Goal: Navigation & Orientation: Find specific page/section

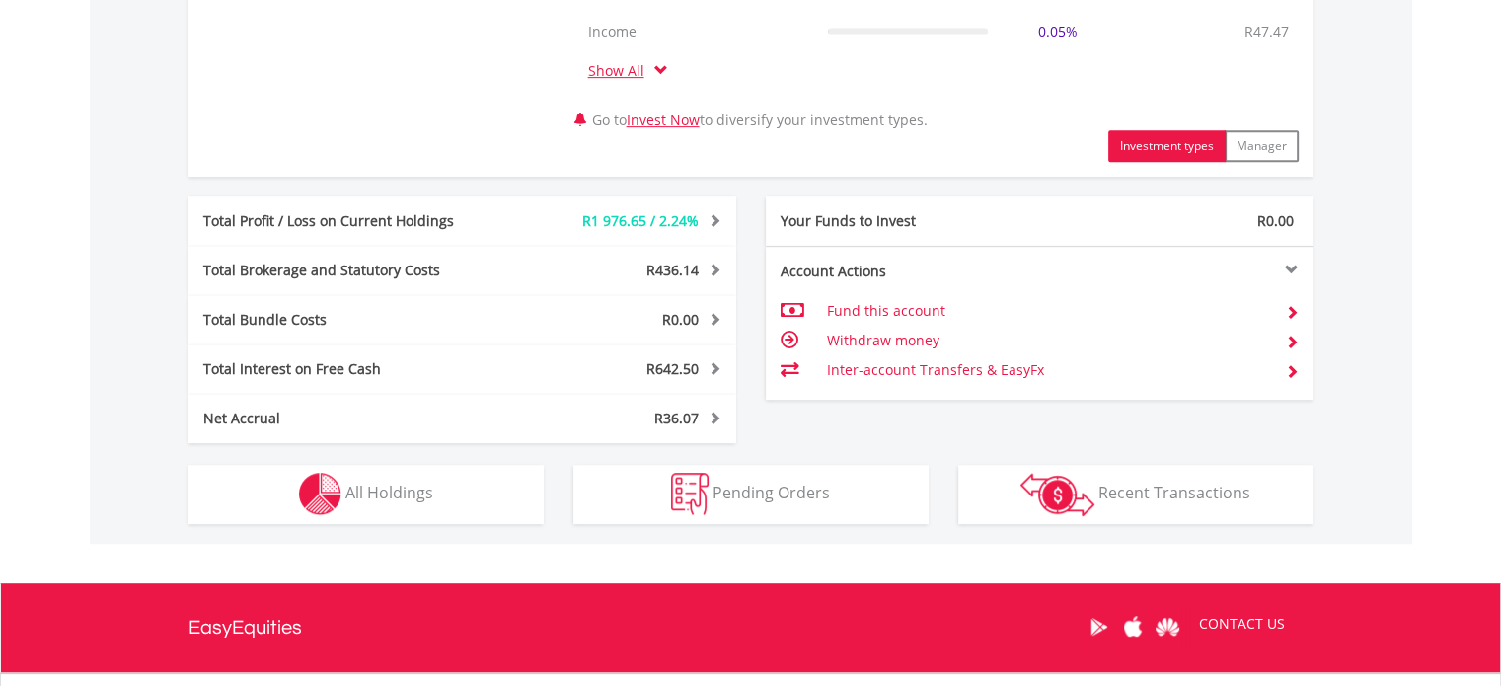
scroll to position [987, 0]
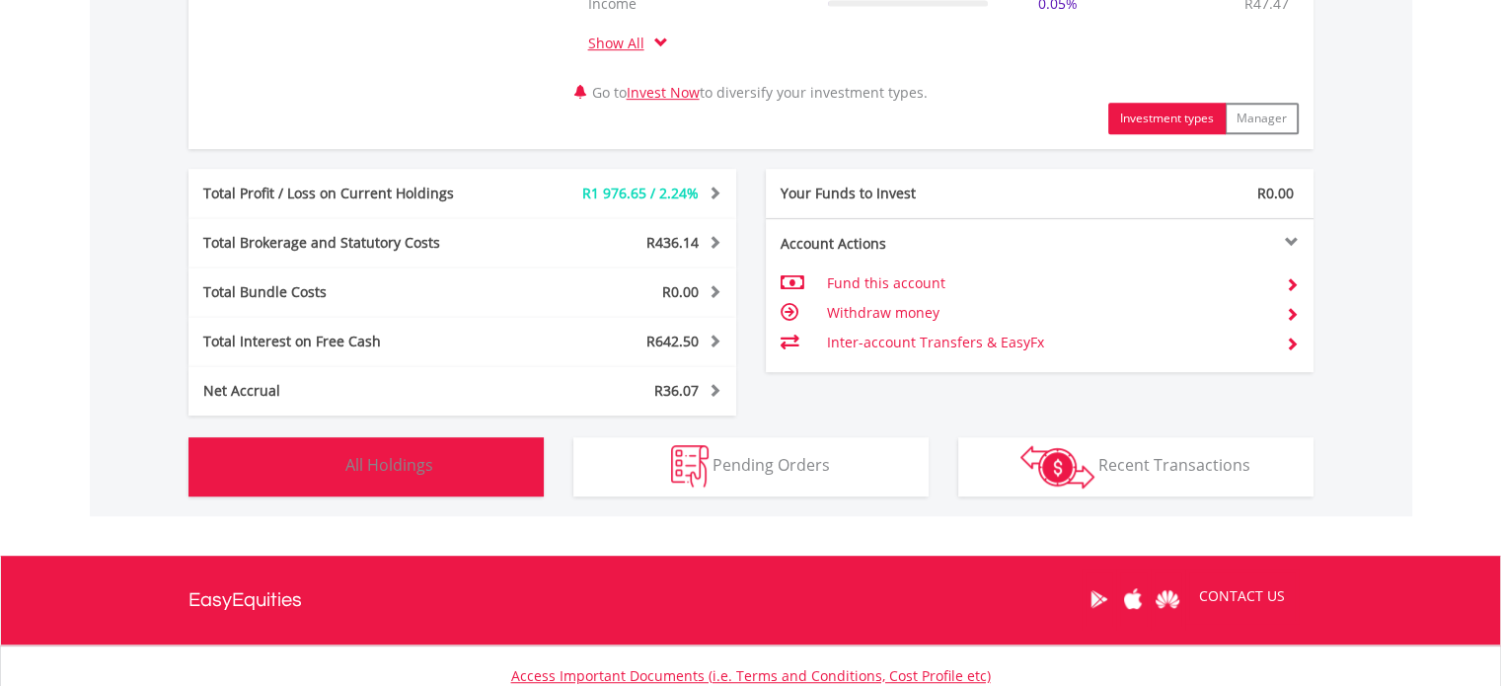
click at [369, 454] on span "All Holdings" at bounding box center [389, 465] width 88 height 22
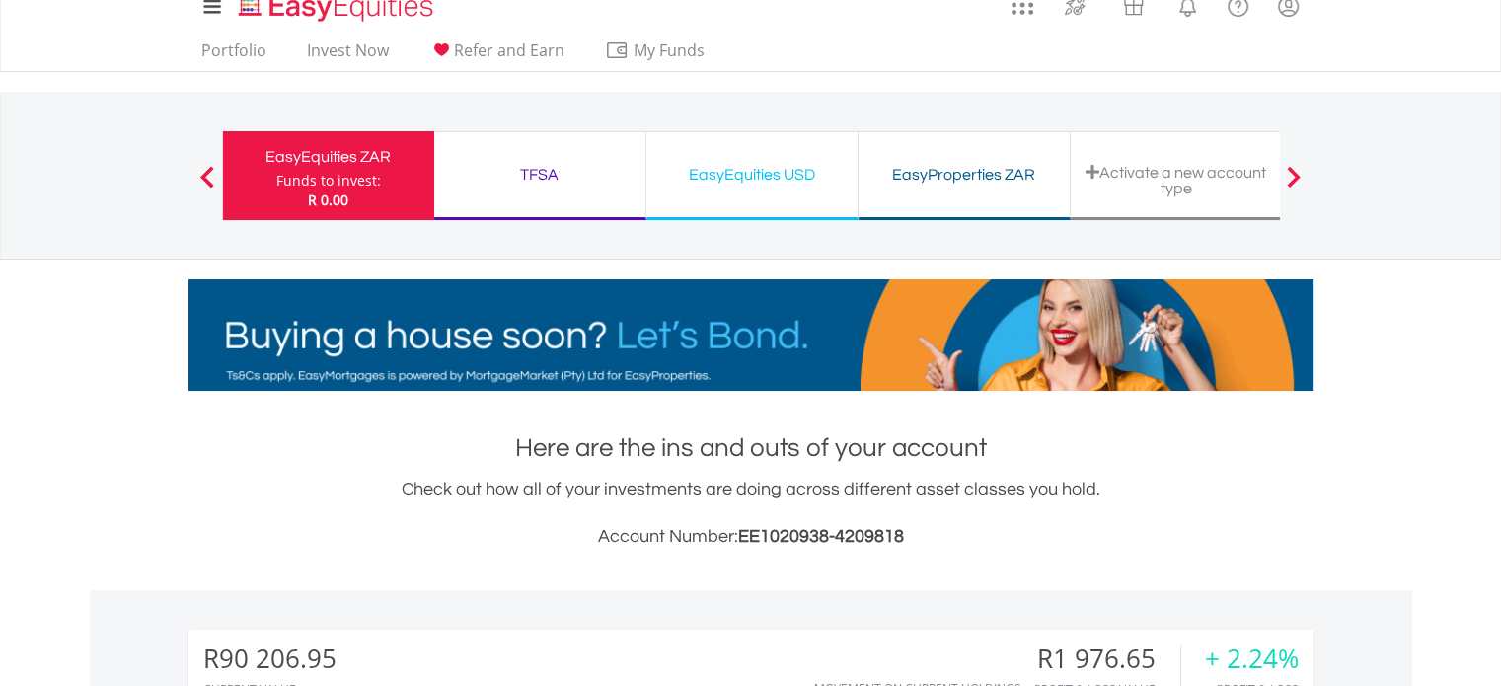
scroll to position [0, 0]
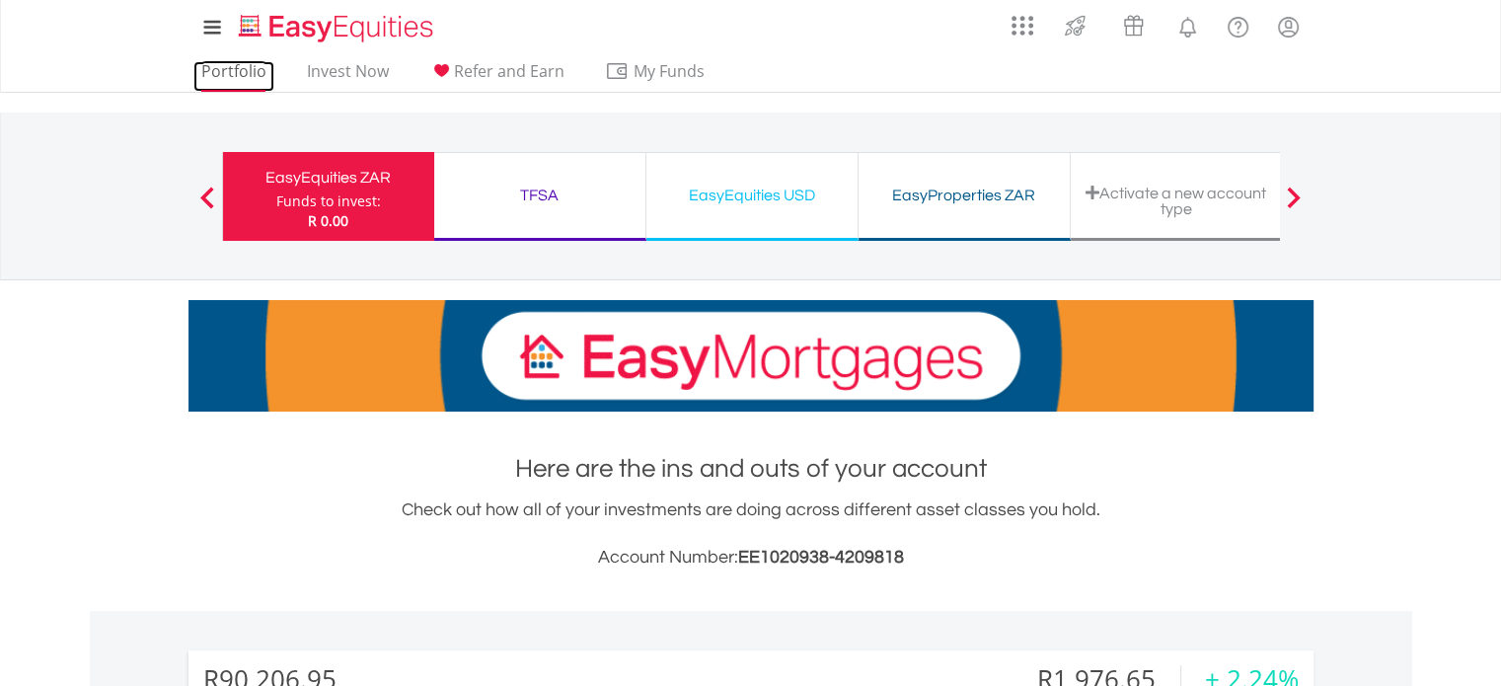
click at [233, 67] on link "Portfolio" at bounding box center [233, 76] width 81 height 31
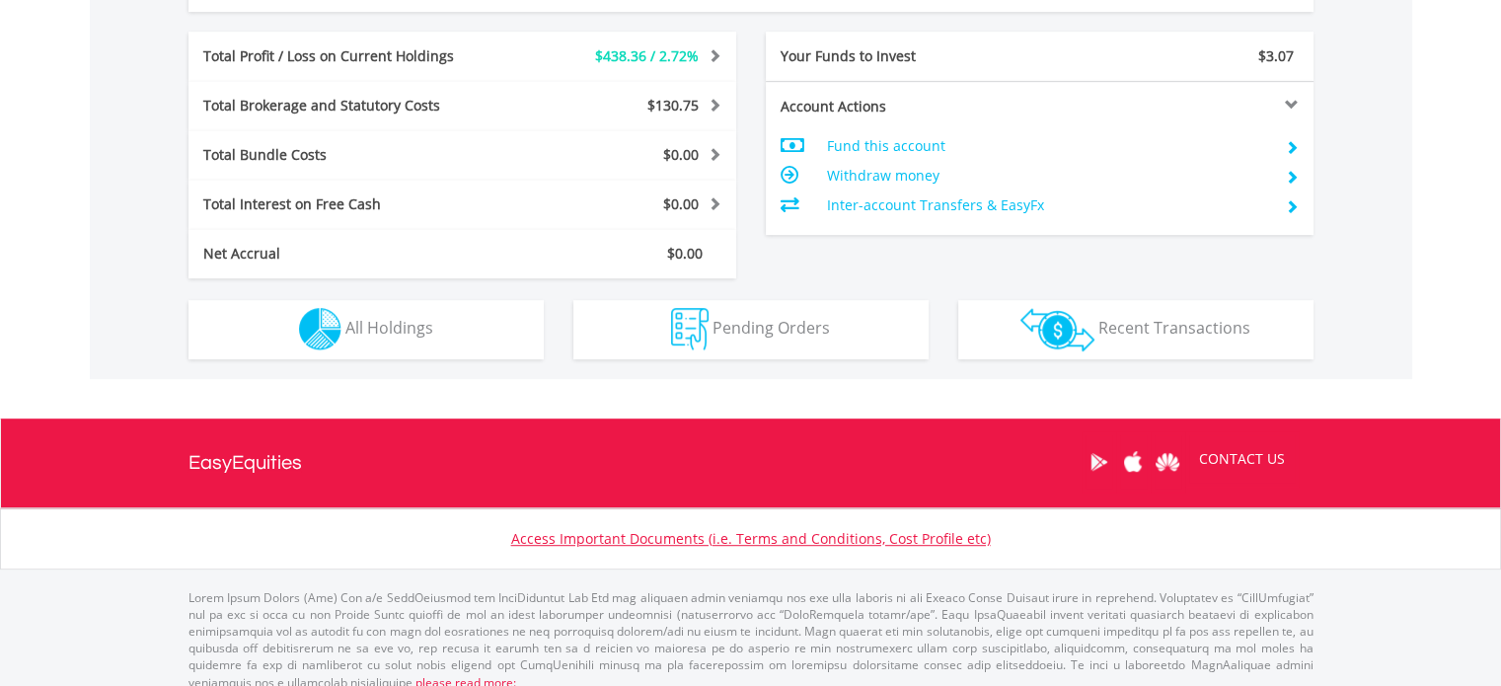
scroll to position [1020, 0]
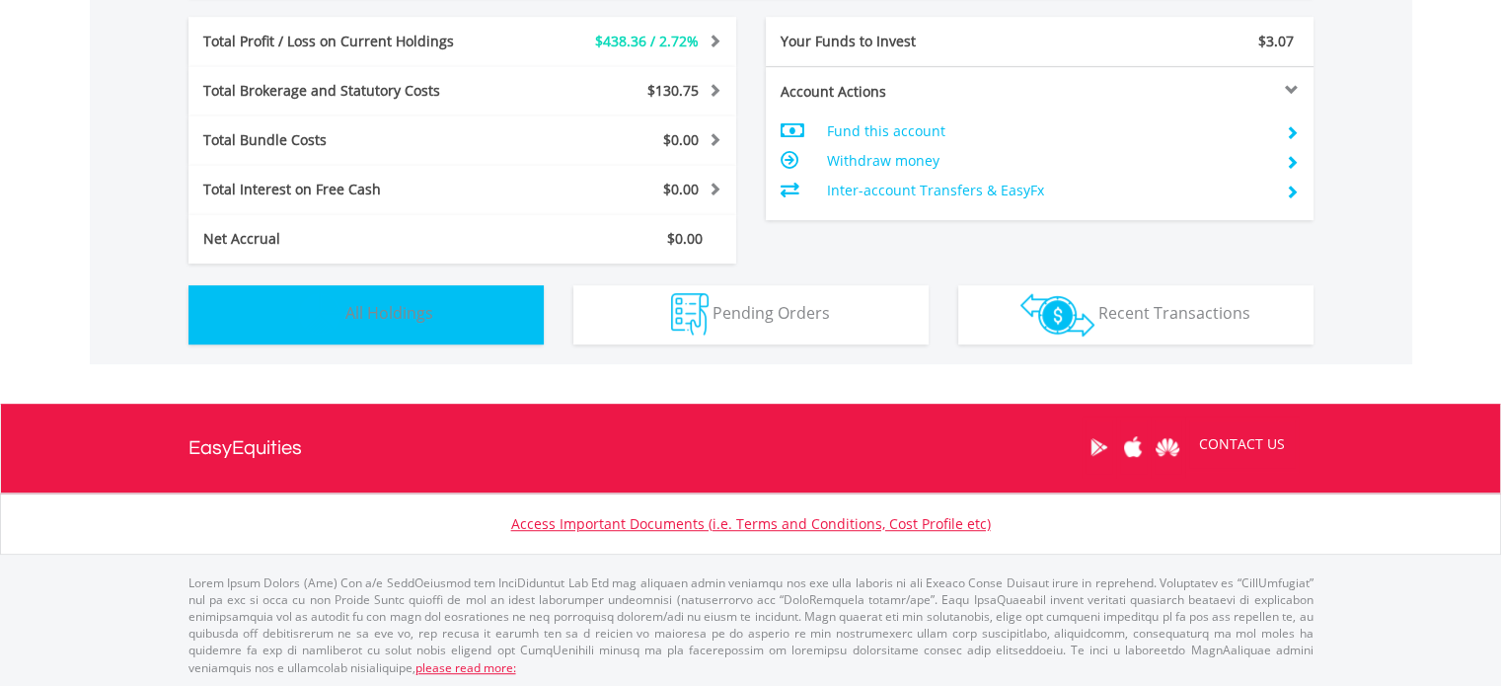
click at [396, 319] on span "All Holdings" at bounding box center [389, 313] width 88 height 22
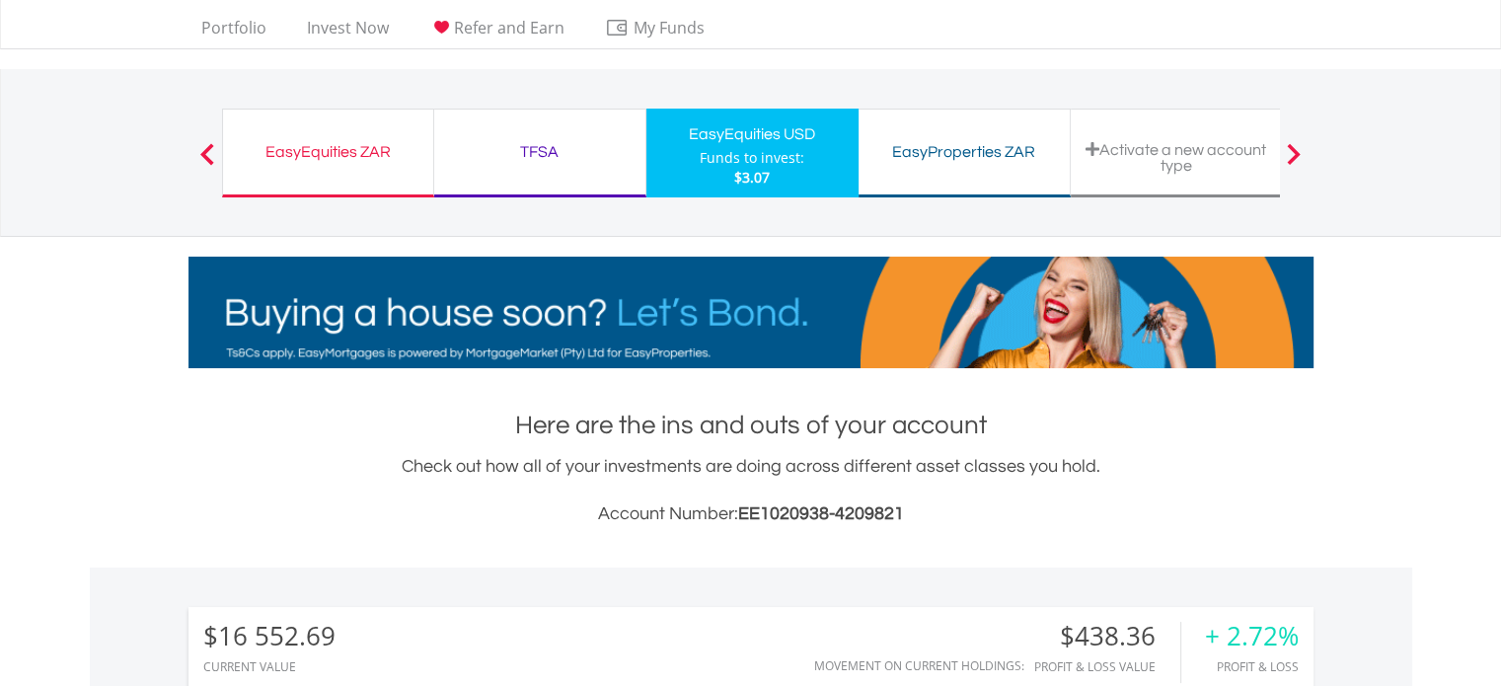
scroll to position [0, 0]
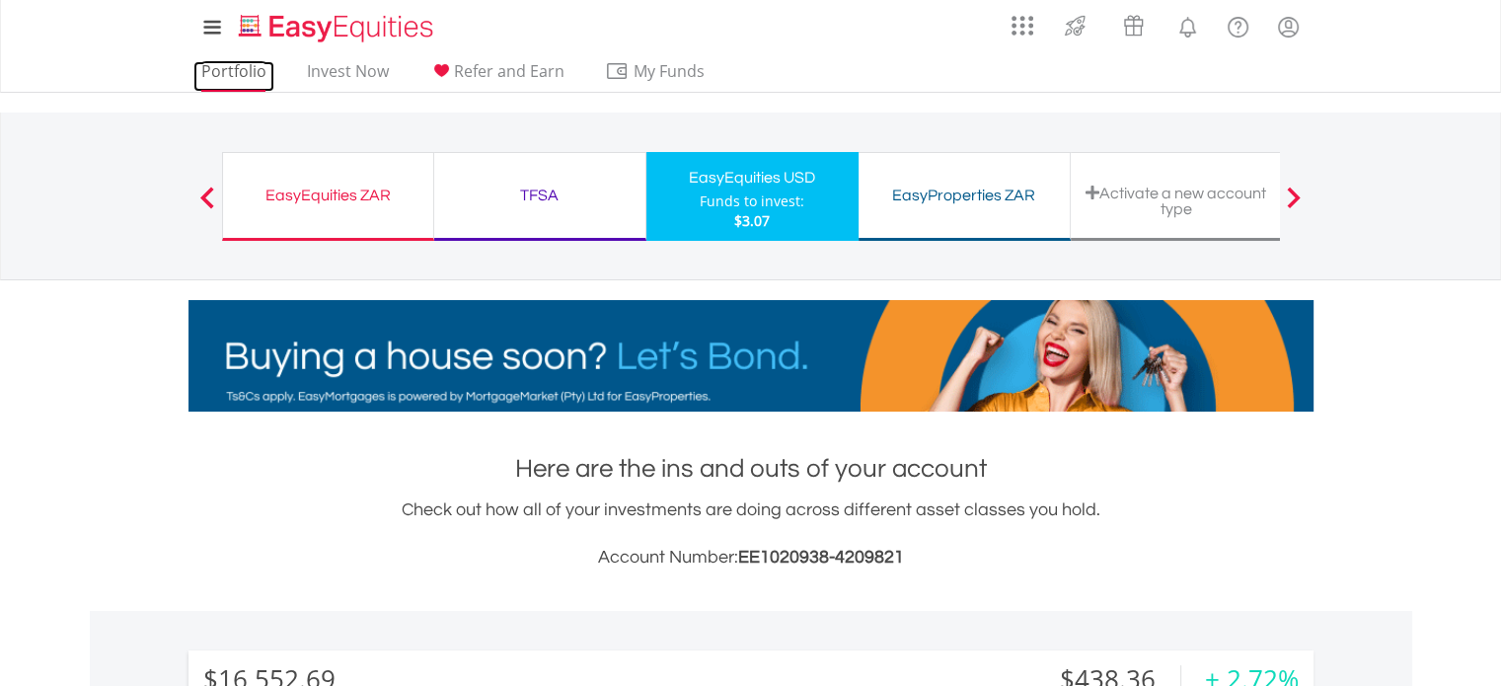
click at [248, 71] on link "Portfolio" at bounding box center [233, 76] width 81 height 31
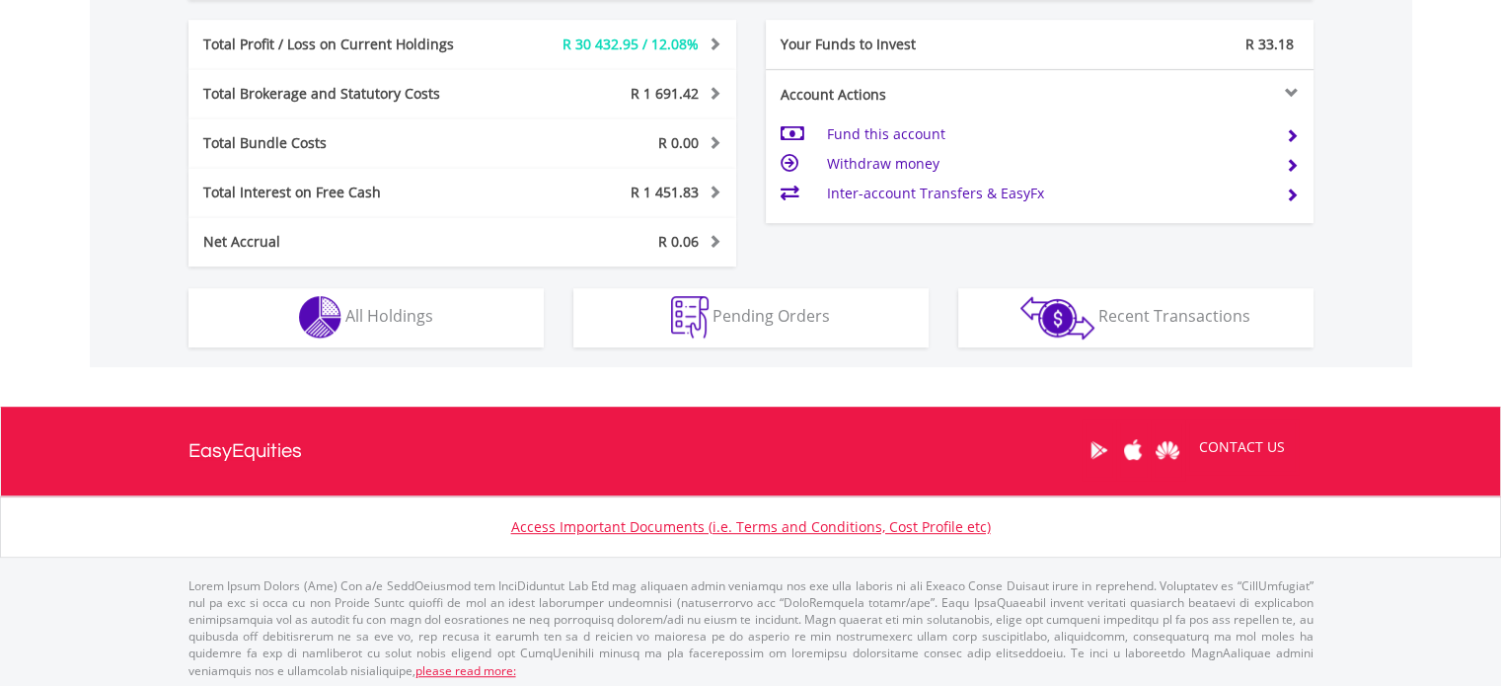
scroll to position [1099, 0]
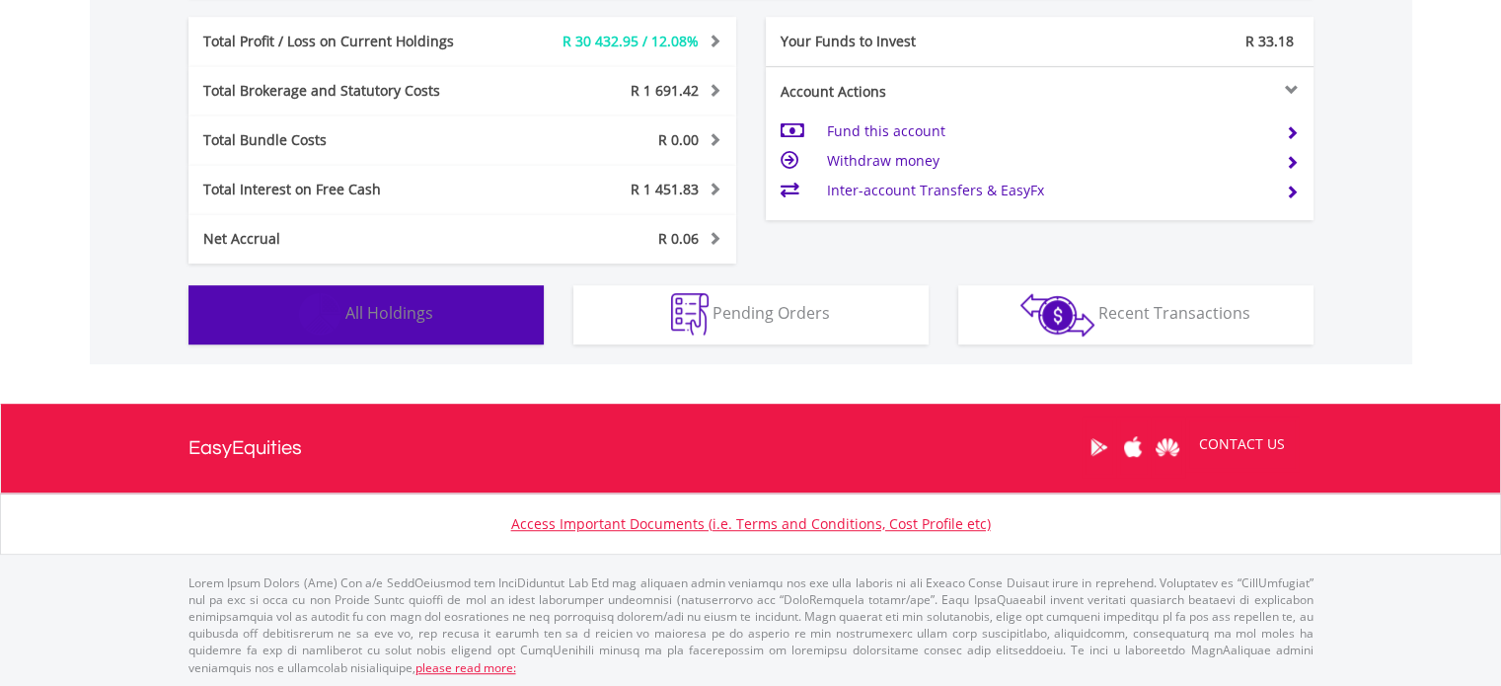
click at [410, 316] on span "All Holdings" at bounding box center [389, 313] width 88 height 22
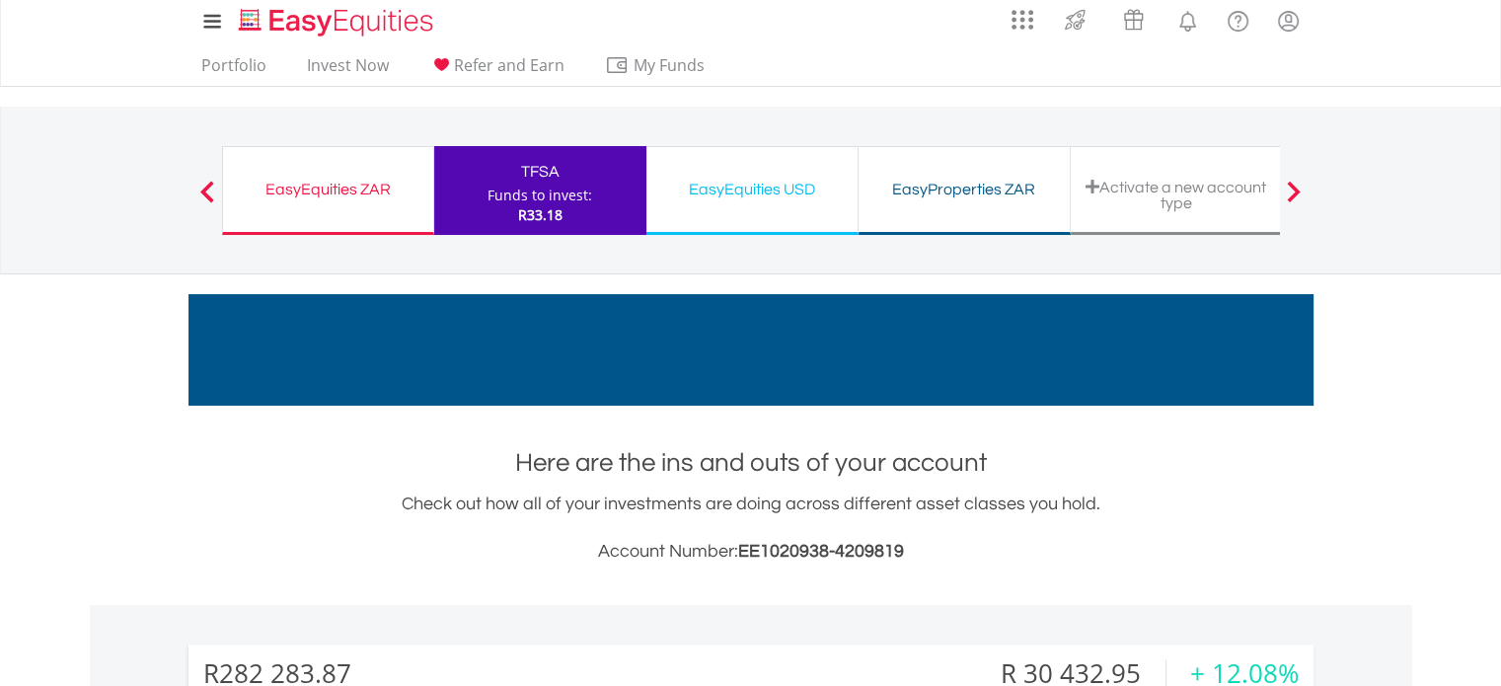
scroll to position [0, 0]
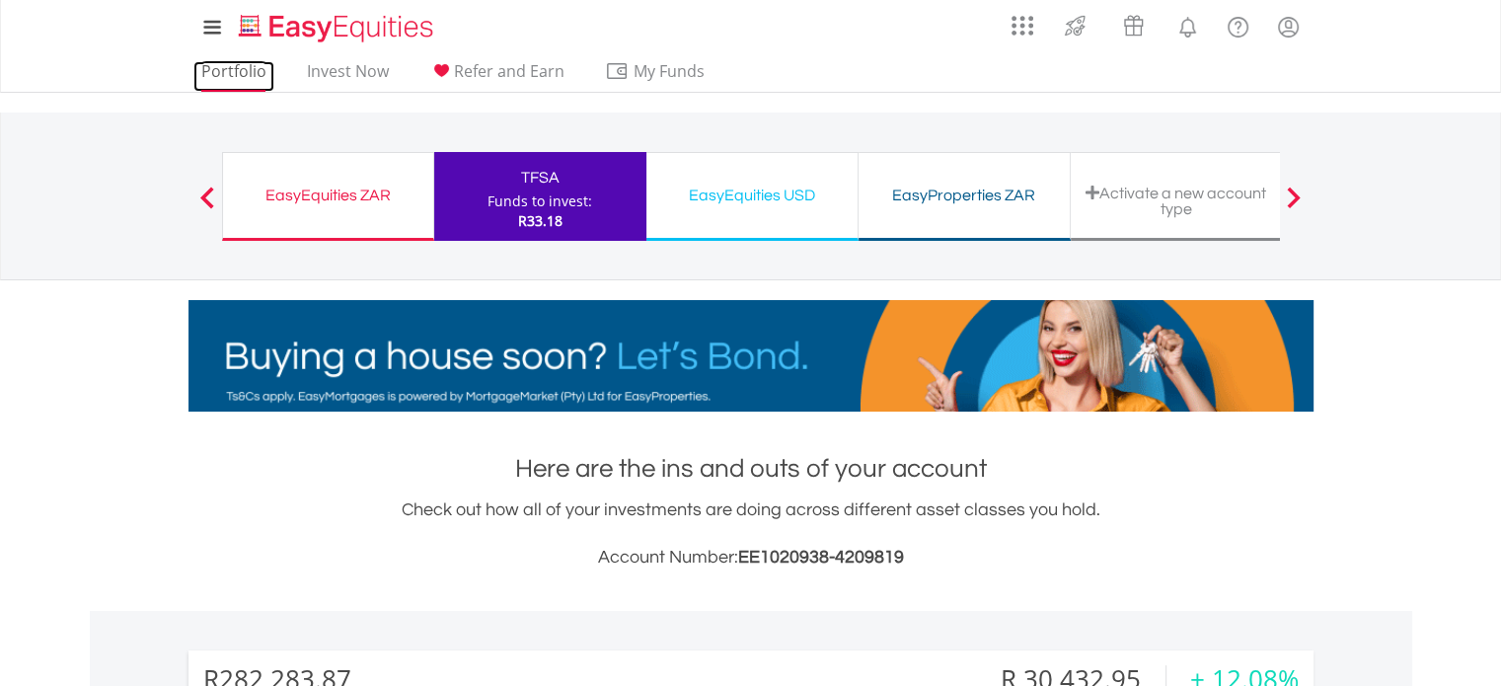
click at [229, 82] on link "Portfolio" at bounding box center [233, 76] width 81 height 31
